Goal: Find specific page/section: Find specific page/section

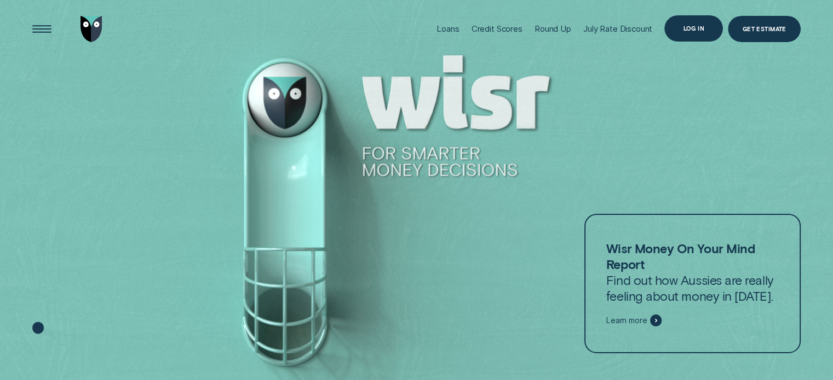
click at [685, 29] on div "Log in" at bounding box center [693, 28] width 21 height 5
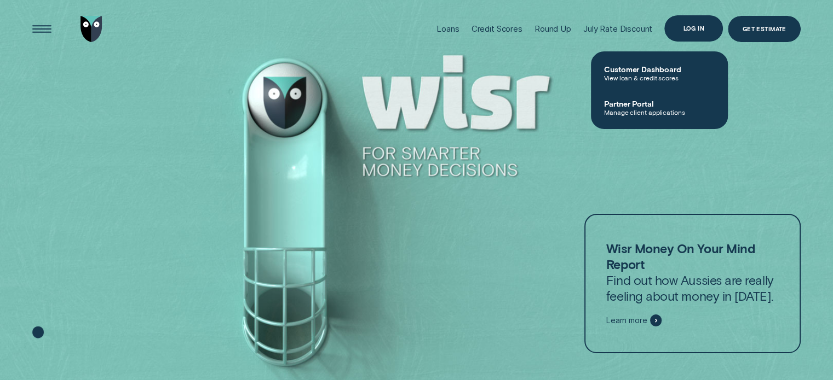
click at [678, 29] on div "Log in" at bounding box center [693, 28] width 59 height 26
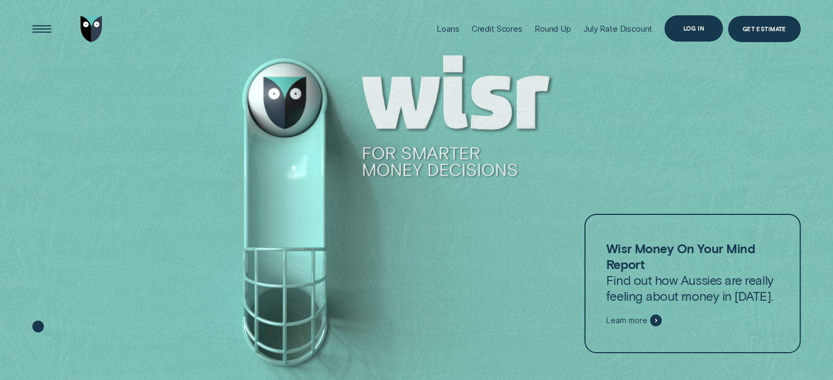
click at [697, 32] on div "Log in" at bounding box center [693, 28] width 59 height 26
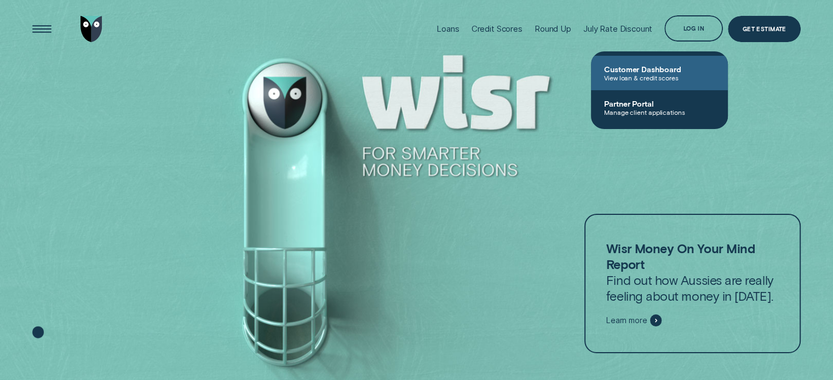
click at [672, 76] on span "View loan & credit scores" at bounding box center [659, 78] width 111 height 8
